Goal: Navigation & Orientation: Locate item on page

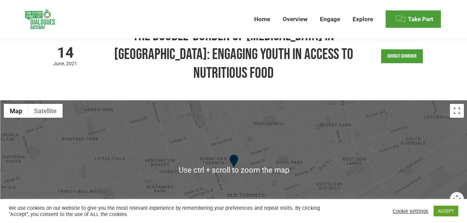
scroll to position [104, 0]
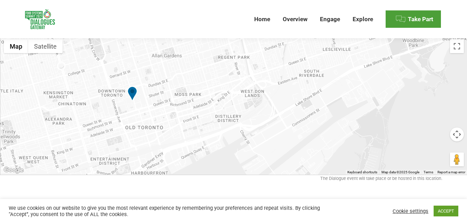
drag, startPoint x: 228, startPoint y: 122, endPoint x: 127, endPoint y: 118, distance: 100.9
click at [127, 118] on div at bounding box center [233, 105] width 467 height 139
click at [129, 99] on img at bounding box center [132, 95] width 9 height 16
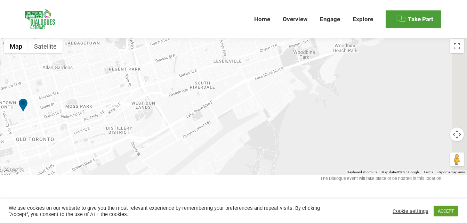
drag, startPoint x: 207, startPoint y: 114, endPoint x: 30, endPoint y: 126, distance: 177.4
click at [30, 126] on div at bounding box center [233, 105] width 467 height 139
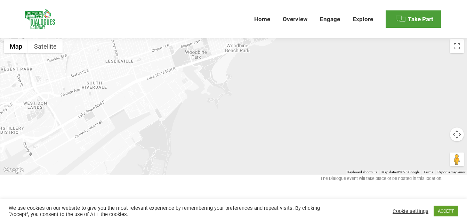
drag, startPoint x: 220, startPoint y: 104, endPoint x: 57, endPoint y: 102, distance: 163.1
click at [57, 102] on div at bounding box center [233, 105] width 467 height 139
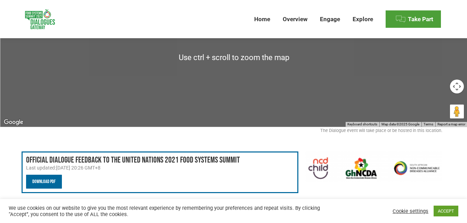
scroll to position [209, 0]
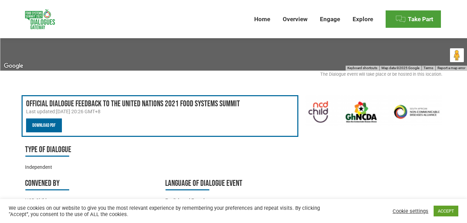
drag, startPoint x: 120, startPoint y: 110, endPoint x: 157, endPoint y: 161, distance: 62.7
drag, startPoint x: 157, startPoint y: 161, endPoint x: 307, endPoint y: 67, distance: 176.8
click at [307, 67] on div at bounding box center [233, 1] width 467 height 139
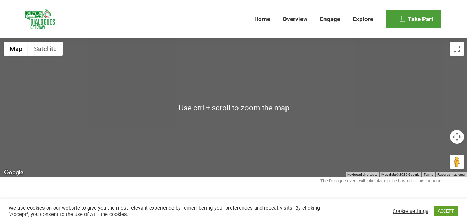
scroll to position [139, 0]
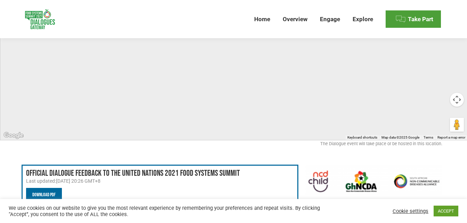
drag, startPoint x: 270, startPoint y: 87, endPoint x: 395, endPoint y: 118, distance: 128.9
click at [430, 119] on div at bounding box center [233, 70] width 467 height 139
drag, startPoint x: 202, startPoint y: 91, endPoint x: 373, endPoint y: 110, distance: 171.7
click at [373, 110] on div at bounding box center [233, 70] width 467 height 139
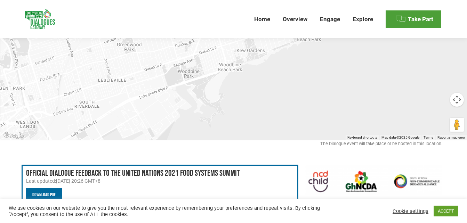
drag, startPoint x: 252, startPoint y: 114, endPoint x: 269, endPoint y: 123, distance: 19.3
click at [271, 122] on div at bounding box center [233, 70] width 467 height 139
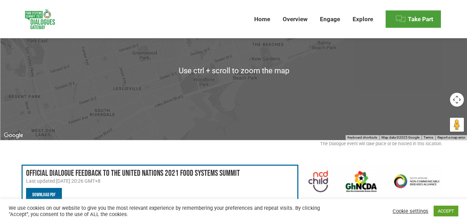
scroll to position [35, 0]
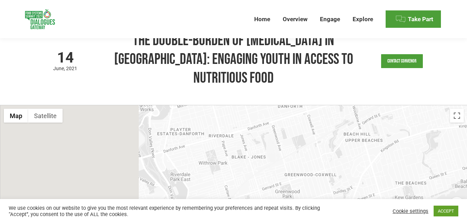
drag, startPoint x: 282, startPoint y: 173, endPoint x: 339, endPoint y: 190, distance: 59.1
click at [340, 190] on div at bounding box center [233, 174] width 467 height 139
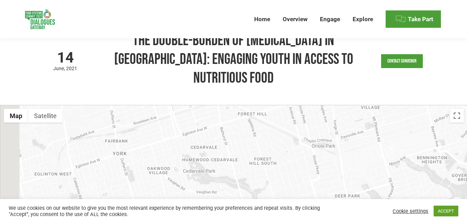
drag, startPoint x: 243, startPoint y: 160, endPoint x: 338, endPoint y: 204, distance: 103.8
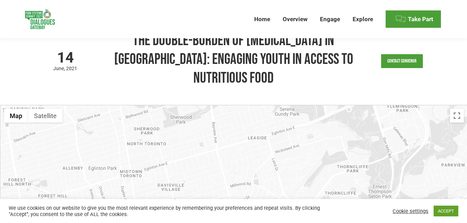
drag, startPoint x: 271, startPoint y: 146, endPoint x: 347, endPoint y: 204, distance: 96.0
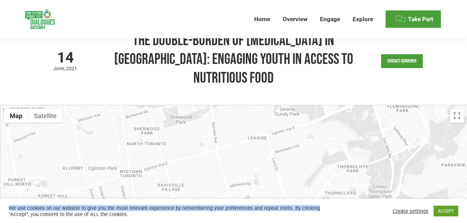
drag, startPoint x: 212, startPoint y: 164, endPoint x: 187, endPoint y: 168, distance: 25.3
click at [190, 167] on div at bounding box center [233, 174] width 467 height 139
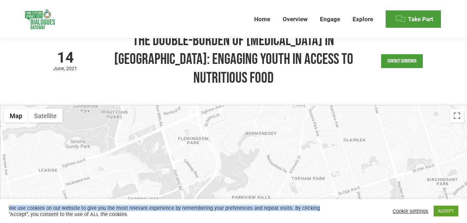
drag, startPoint x: 266, startPoint y: 151, endPoint x: 112, endPoint y: 200, distance: 160.8
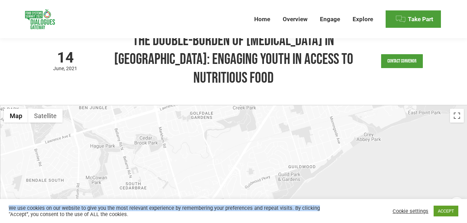
drag, startPoint x: 154, startPoint y: 157, endPoint x: 0, endPoint y: 211, distance: 162.9
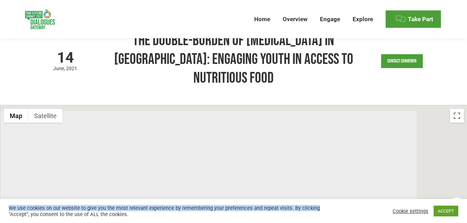
drag, startPoint x: 199, startPoint y: 168, endPoint x: 73, endPoint y: 186, distance: 127.5
click at [87, 189] on div at bounding box center [233, 174] width 467 height 139
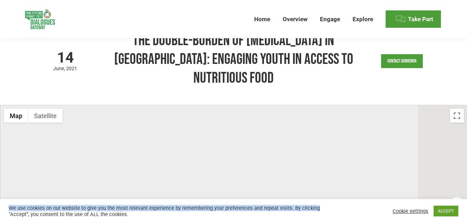
drag, startPoint x: 214, startPoint y: 160, endPoint x: 0, endPoint y: 187, distance: 215.5
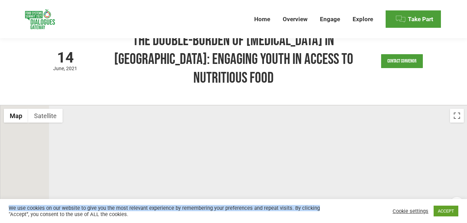
drag, startPoint x: 155, startPoint y: 158, endPoint x: 96, endPoint y: 171, distance: 61.2
click at [102, 172] on div at bounding box center [233, 174] width 467 height 139
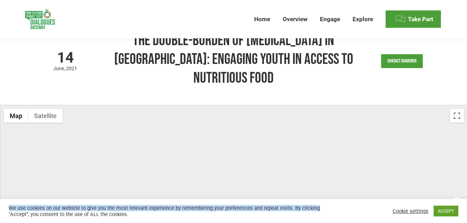
drag, startPoint x: 216, startPoint y: 211, endPoint x: 223, endPoint y: 221, distance: 12.6
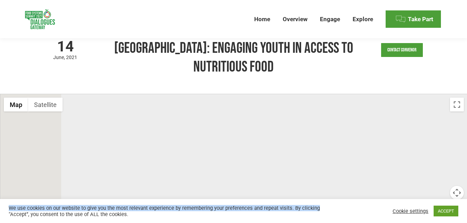
drag, startPoint x: 224, startPoint y: 180, endPoint x: 473, endPoint y: 226, distance: 253.8
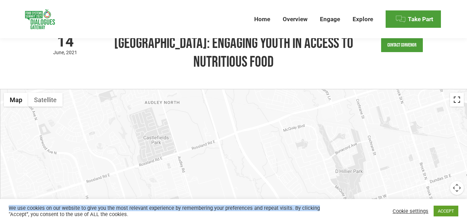
click at [460, 104] on button "Toggle fullscreen view" at bounding box center [457, 100] width 14 height 14
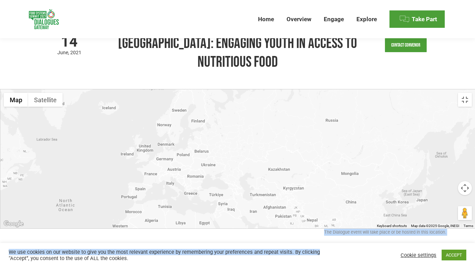
drag, startPoint x: 442, startPoint y: 169, endPoint x: 172, endPoint y: 154, distance: 269.6
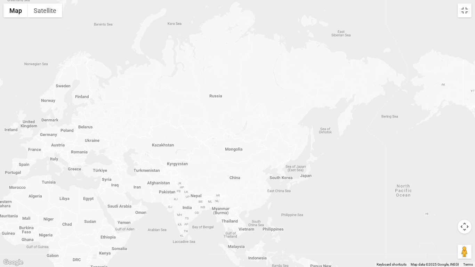
drag, startPoint x: 180, startPoint y: 139, endPoint x: 101, endPoint y: 139, distance: 79.3
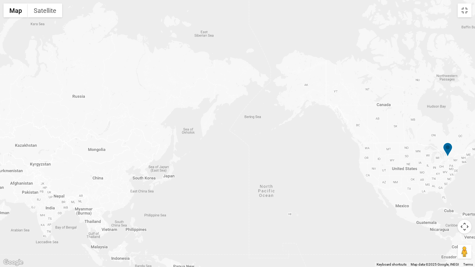
drag, startPoint x: 345, startPoint y: 139, endPoint x: 195, endPoint y: 140, distance: 149.9
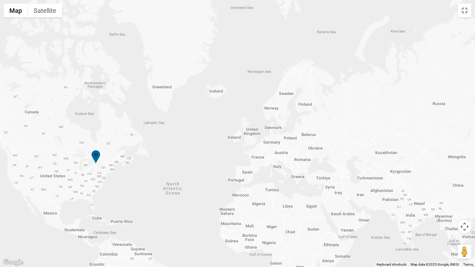
drag, startPoint x: 378, startPoint y: 137, endPoint x: 214, endPoint y: 144, distance: 163.9
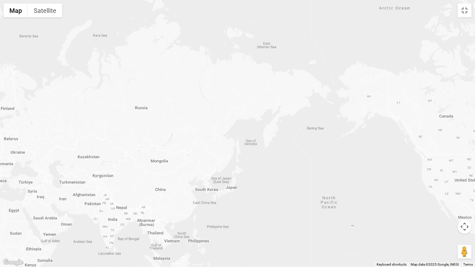
drag, startPoint x: 369, startPoint y: 145, endPoint x: 82, endPoint y: 147, distance: 287.5
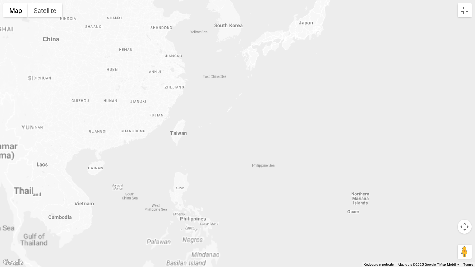
drag, startPoint x: 218, startPoint y: 239, endPoint x: 277, endPoint y: 190, distance: 76.6
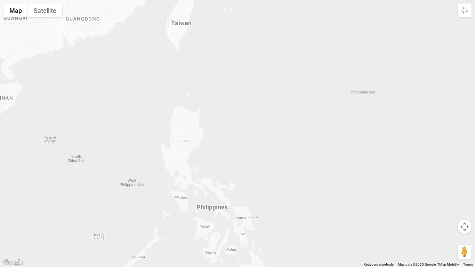
drag, startPoint x: 232, startPoint y: 201, endPoint x: 286, endPoint y: 175, distance: 60.2
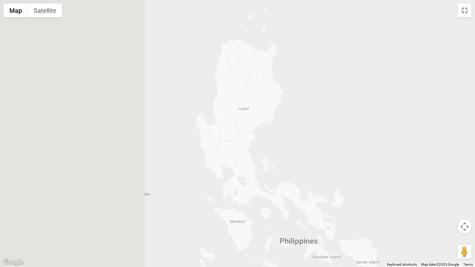
drag, startPoint x: 209, startPoint y: 160, endPoint x: 385, endPoint y: 137, distance: 177.8
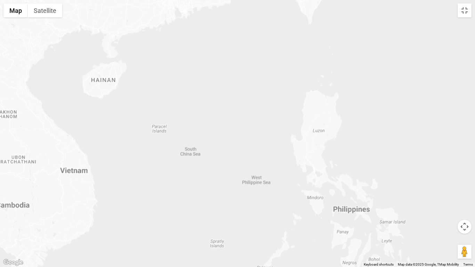
drag, startPoint x: 319, startPoint y: 196, endPoint x: 246, endPoint y: 176, distance: 75.7
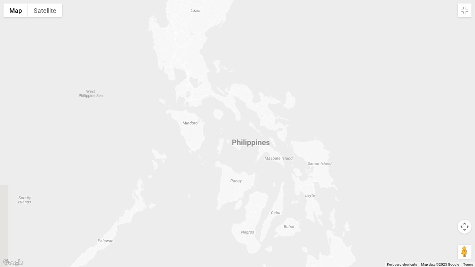
drag, startPoint x: 296, startPoint y: 184, endPoint x: 333, endPoint y: 160, distance: 44.1
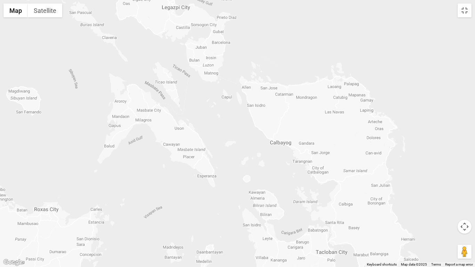
drag, startPoint x: 328, startPoint y: 151, endPoint x: 332, endPoint y: 150, distance: 3.5
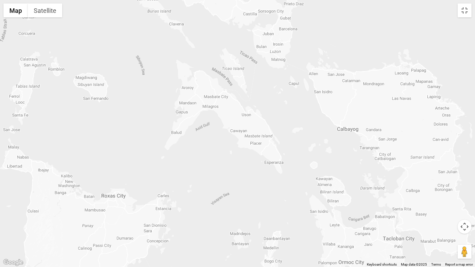
drag, startPoint x: 267, startPoint y: 164, endPoint x: 284, endPoint y: 244, distance: 81.8
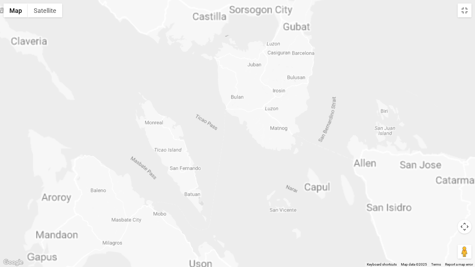
drag, startPoint x: 315, startPoint y: 143, endPoint x: 346, endPoint y: 176, distance: 45.0
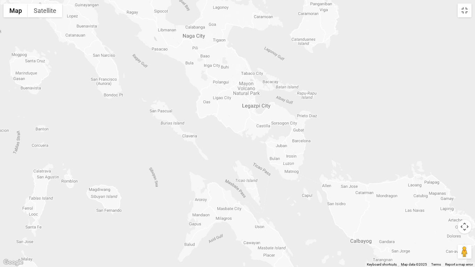
drag, startPoint x: 282, startPoint y: 147, endPoint x: 271, endPoint y: 170, distance: 25.4
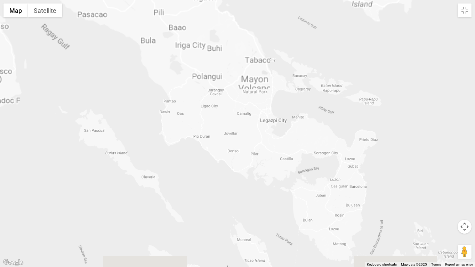
drag, startPoint x: 227, startPoint y: 135, endPoint x: 236, endPoint y: 139, distance: 9.2
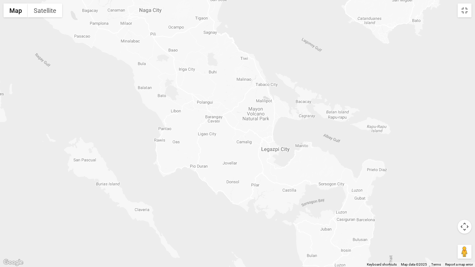
drag, startPoint x: 260, startPoint y: 110, endPoint x: 257, endPoint y: 136, distance: 26.0
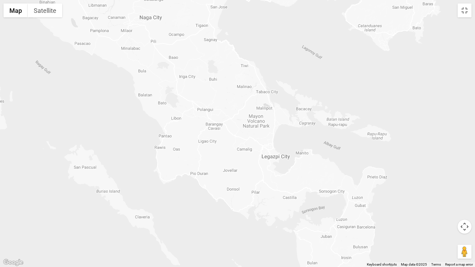
click at [260, 125] on div at bounding box center [237, 133] width 475 height 267
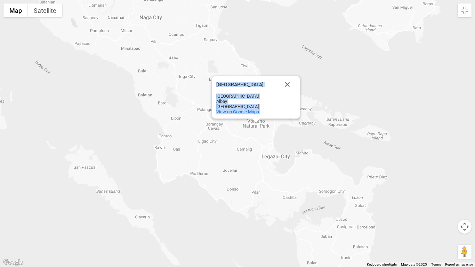
click at [260, 125] on div "[GEOGRAPHIC_DATA] [GEOGRAPHIC_DATA] [GEOGRAPHIC_DATA] [GEOGRAPHIC_DATA] [GEOGRA…" at bounding box center [237, 133] width 475 height 267
click at [289, 84] on button "Close" at bounding box center [287, 84] width 17 height 17
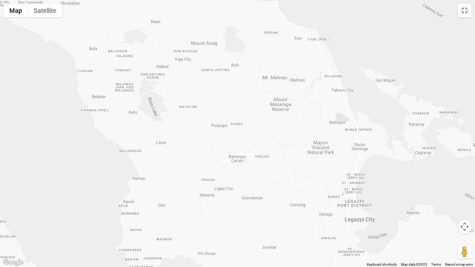
drag, startPoint x: 193, startPoint y: 98, endPoint x: 209, endPoint y: 109, distance: 19.0
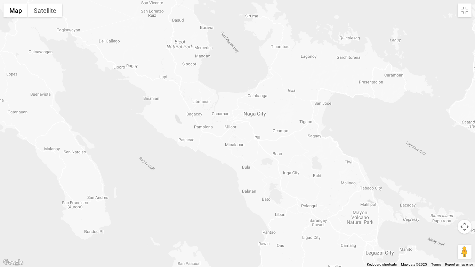
drag, startPoint x: 145, startPoint y: 53, endPoint x: 168, endPoint y: 102, distance: 53.5
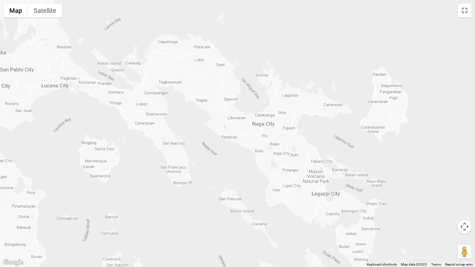
drag, startPoint x: 194, startPoint y: 79, endPoint x: 231, endPoint y: 102, distance: 44.1
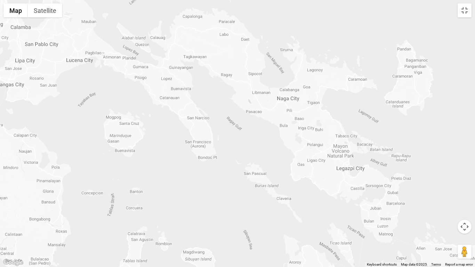
drag, startPoint x: 204, startPoint y: 77, endPoint x: 228, endPoint y: 58, distance: 30.4
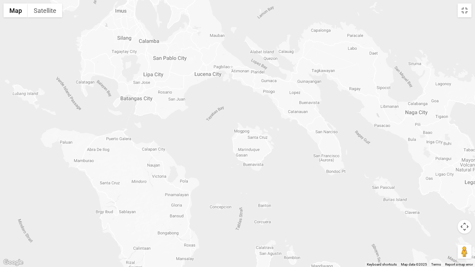
drag, startPoint x: 74, startPoint y: 95, endPoint x: 153, endPoint y: 166, distance: 105.9
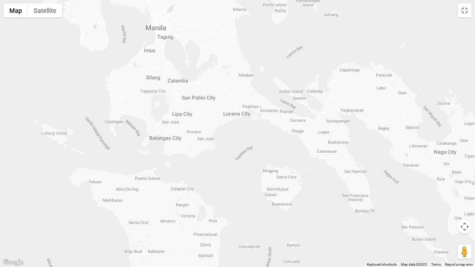
drag, startPoint x: 177, startPoint y: 108, endPoint x: 197, endPoint y: 143, distance: 40.5
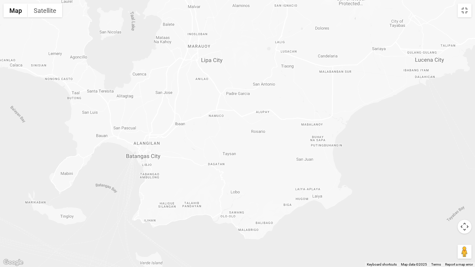
drag, startPoint x: 155, startPoint y: 134, endPoint x: 146, endPoint y: 164, distance: 31.1
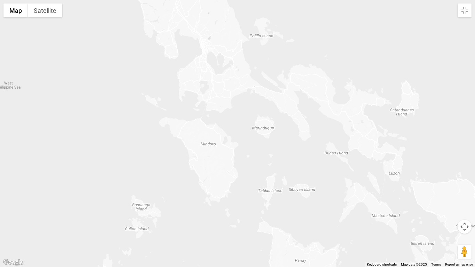
drag, startPoint x: 173, startPoint y: 180, endPoint x: 187, endPoint y: 129, distance: 53.4
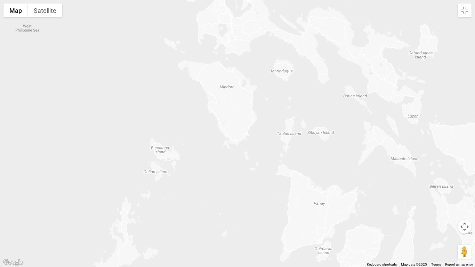
drag, startPoint x: 192, startPoint y: 190, endPoint x: 211, endPoint y: 132, distance: 60.8
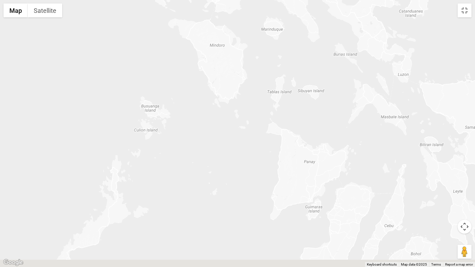
drag, startPoint x: 247, startPoint y: 199, endPoint x: 232, endPoint y: 152, distance: 49.1
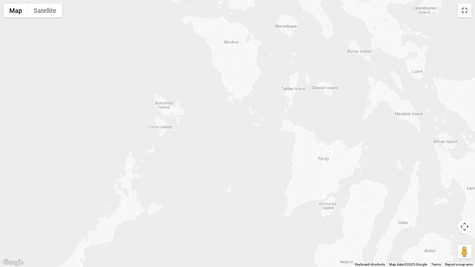
drag, startPoint x: 229, startPoint y: 158, endPoint x: 156, endPoint y: 137, distance: 76.0
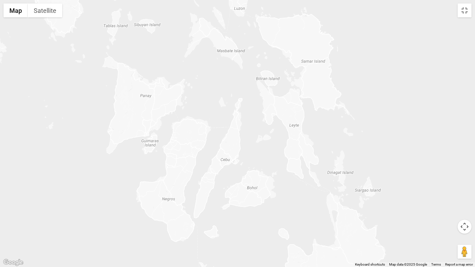
drag, startPoint x: 211, startPoint y: 152, endPoint x: 170, endPoint y: 132, distance: 45.6
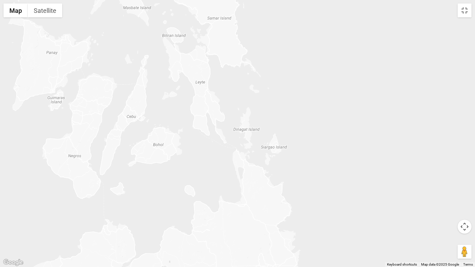
drag, startPoint x: 281, startPoint y: 152, endPoint x: 218, endPoint y: 120, distance: 71.1
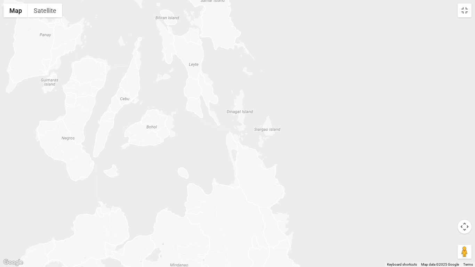
drag, startPoint x: 250, startPoint y: 174, endPoint x: 248, endPoint y: 160, distance: 14.9
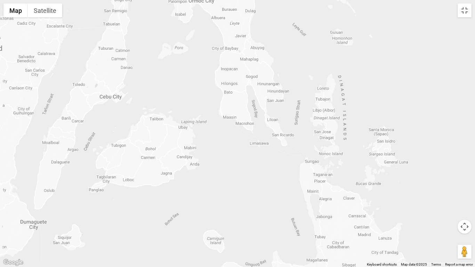
drag, startPoint x: 168, startPoint y: 162, endPoint x: 169, endPoint y: 175, distance: 13.6
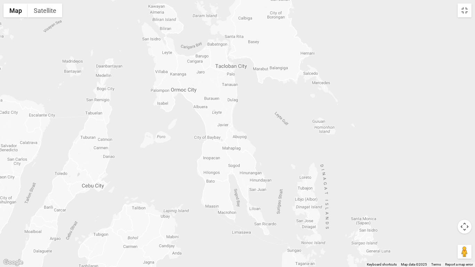
drag, startPoint x: 210, startPoint y: 183, endPoint x: 189, endPoint y: 220, distance: 42.0
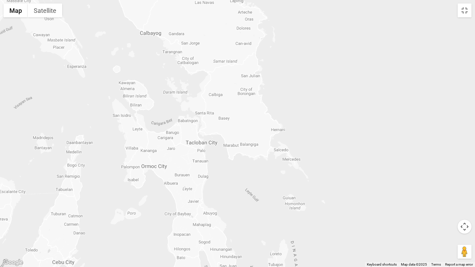
drag, startPoint x: 222, startPoint y: 148, endPoint x: 217, endPoint y: 190, distance: 42.4
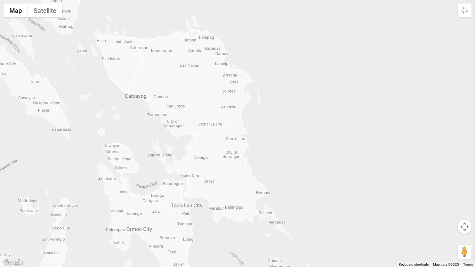
drag, startPoint x: 217, startPoint y: 146, endPoint x: 209, endPoint y: 203, distance: 58.4
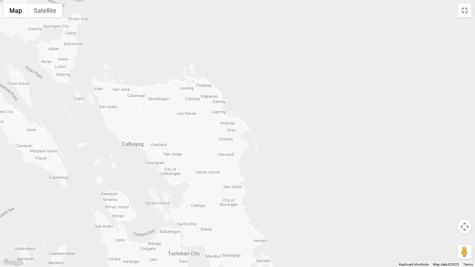
drag, startPoint x: 215, startPoint y: 145, endPoint x: 226, endPoint y: 176, distance: 32.4
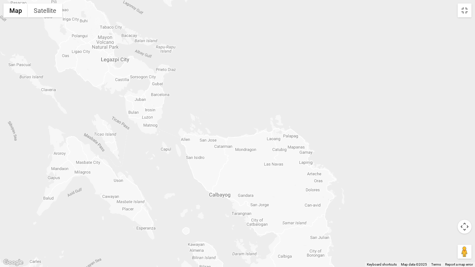
drag, startPoint x: 141, startPoint y: 145, endPoint x: 217, endPoint y: 172, distance: 80.2
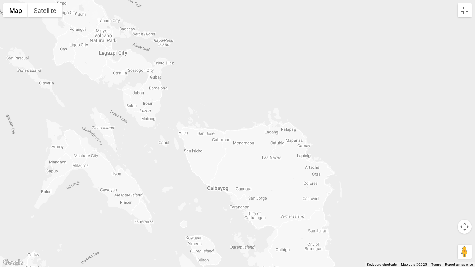
drag, startPoint x: 169, startPoint y: 141, endPoint x: 182, endPoint y: 160, distance: 22.8
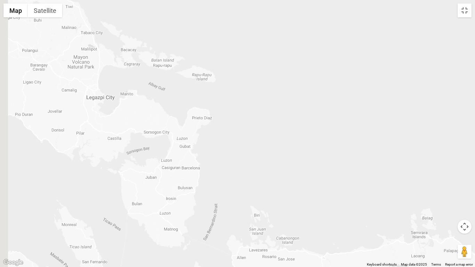
drag, startPoint x: 172, startPoint y: 149, endPoint x: 213, endPoint y: 225, distance: 85.7
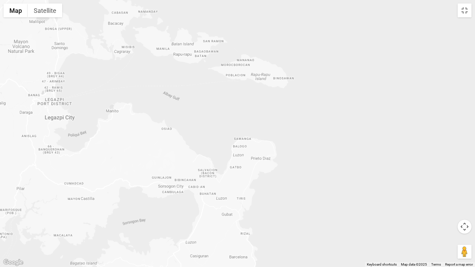
drag, startPoint x: 174, startPoint y: 123, endPoint x: 199, endPoint y: 156, distance: 41.2
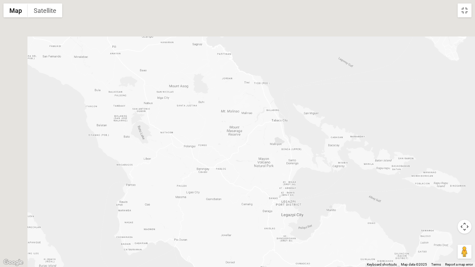
drag, startPoint x: 47, startPoint y: 115, endPoint x: 216, endPoint y: 207, distance: 192.3
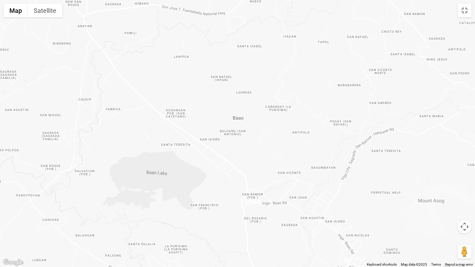
drag, startPoint x: 199, startPoint y: 123, endPoint x: 236, endPoint y: 165, distance: 56.1
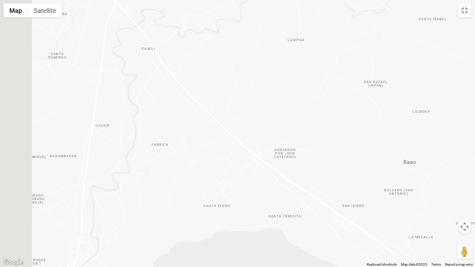
drag, startPoint x: 156, startPoint y: 133, endPoint x: 244, endPoint y: 191, distance: 105.7
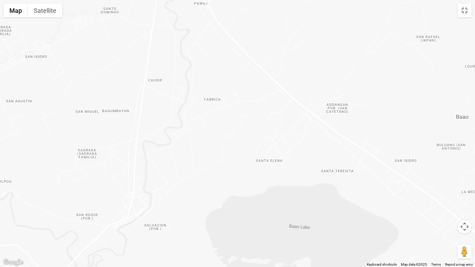
drag, startPoint x: 185, startPoint y: 181, endPoint x: 232, endPoint y: 131, distance: 68.9
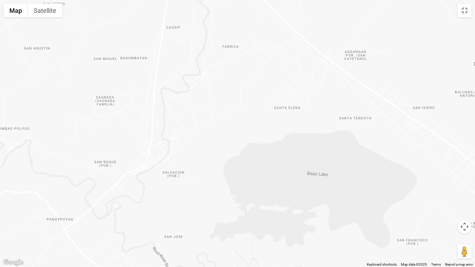
drag, startPoint x: 227, startPoint y: 177, endPoint x: 245, endPoint y: 126, distance: 54.0
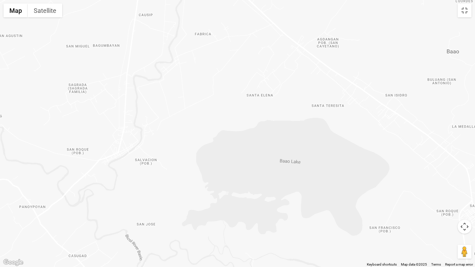
drag, startPoint x: 230, startPoint y: 172, endPoint x: 201, endPoint y: 162, distance: 31.3
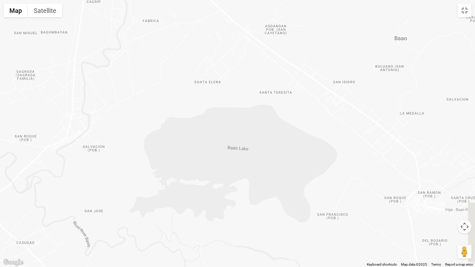
drag, startPoint x: 258, startPoint y: 162, endPoint x: 205, endPoint y: 144, distance: 55.7
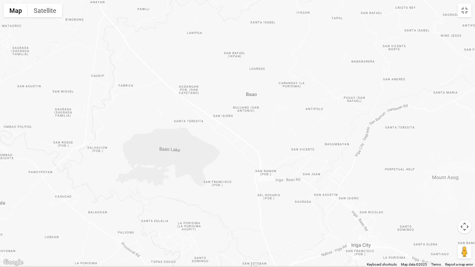
drag, startPoint x: 265, startPoint y: 189, endPoint x: 182, endPoint y: 168, distance: 85.2
